Goal: Task Accomplishment & Management: Use online tool/utility

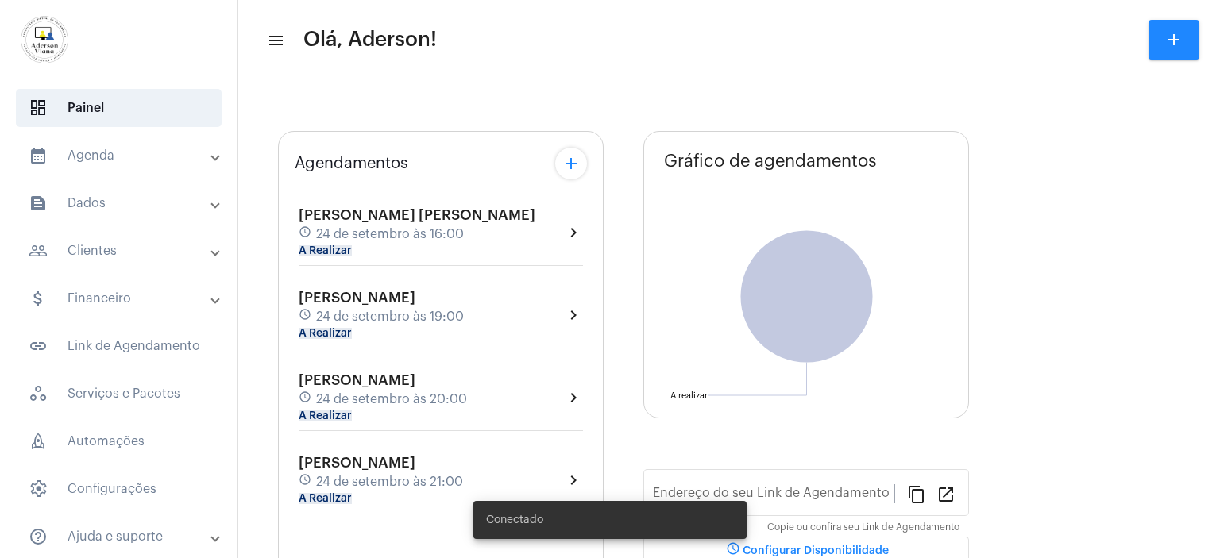
type input "[URL][DOMAIN_NAME][PERSON_NAME]"
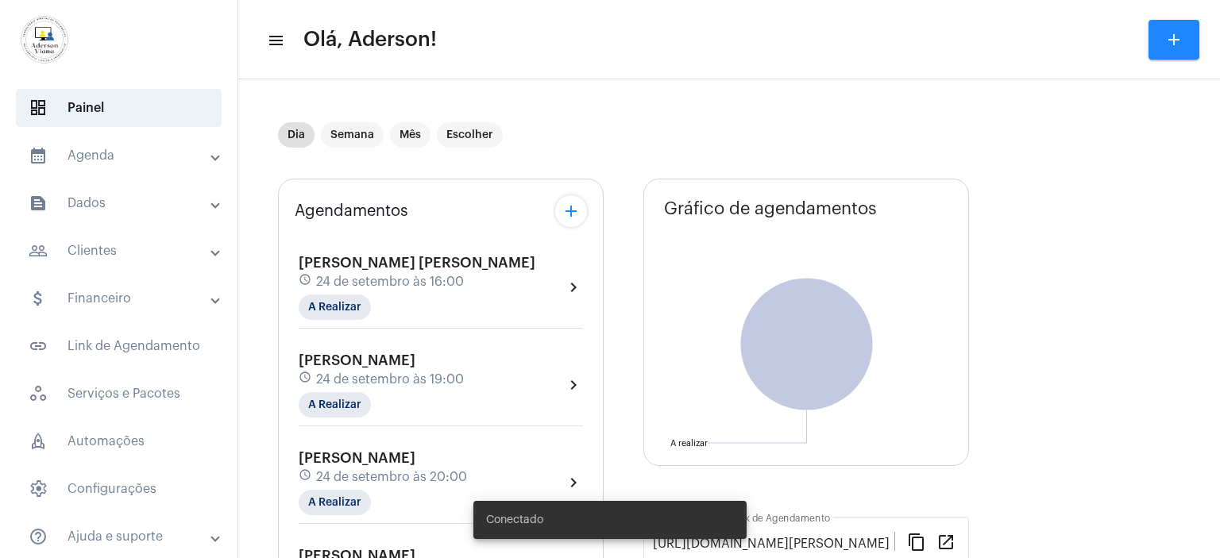
click at [83, 155] on mat-panel-title "calendar_month_outlined Agenda" at bounding box center [120, 155] width 183 height 19
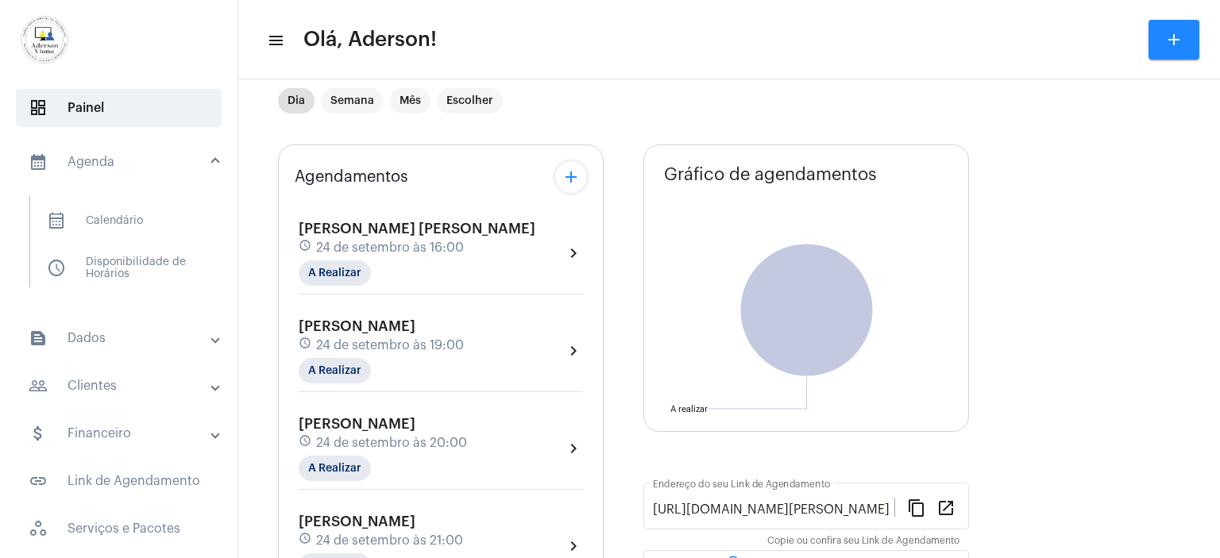
scroll to position [159, 0]
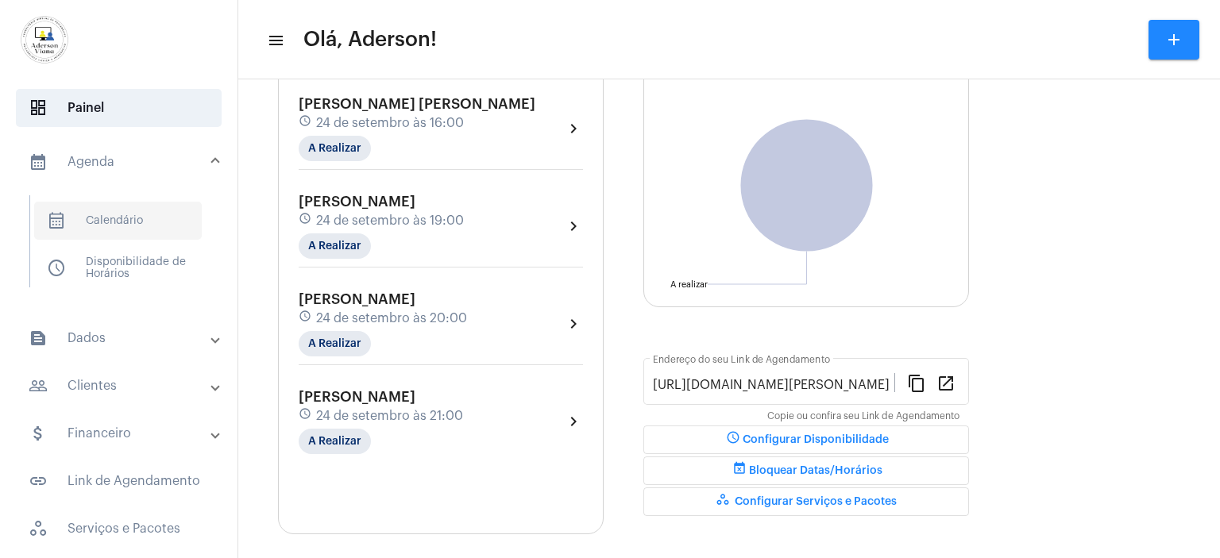
click at [128, 206] on span "calendar_month_outlined Calendário" at bounding box center [118, 221] width 168 height 38
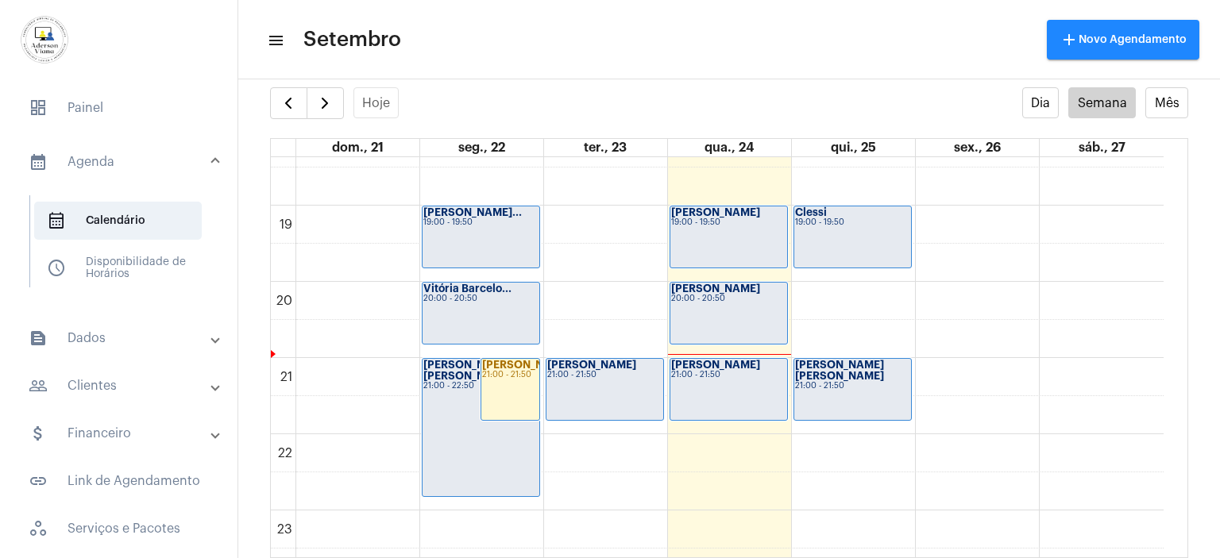
scroll to position [1427, 0]
